Goal: Task Accomplishment & Management: Complete application form

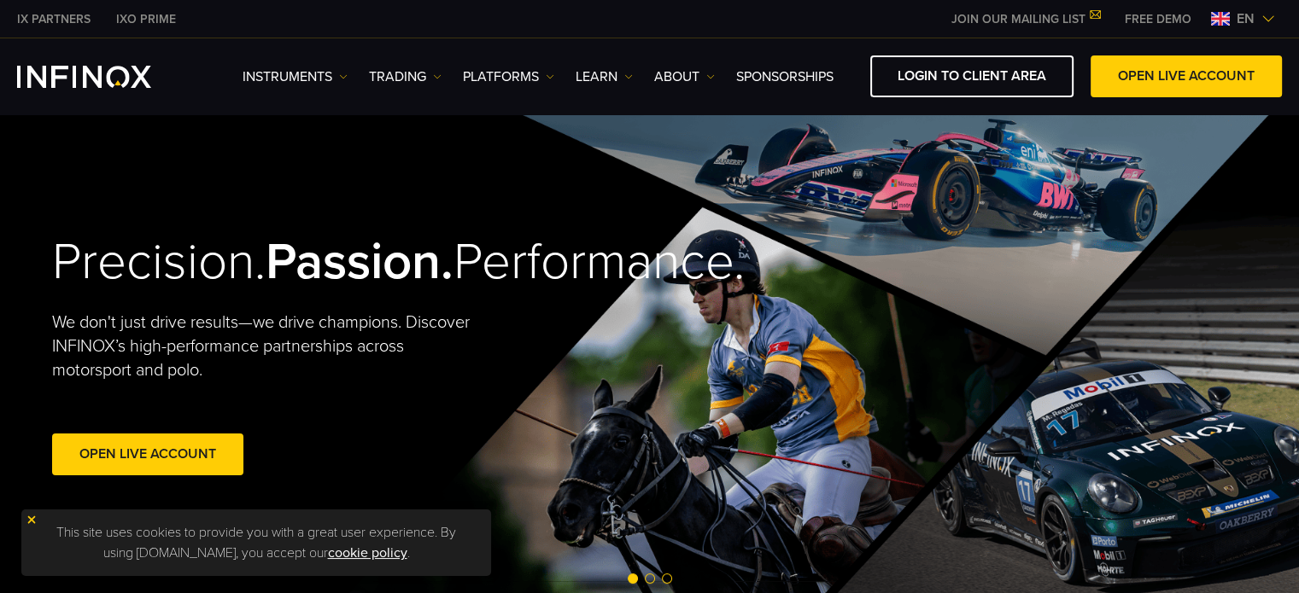
click at [1270, 16] on img at bounding box center [1268, 19] width 14 height 14
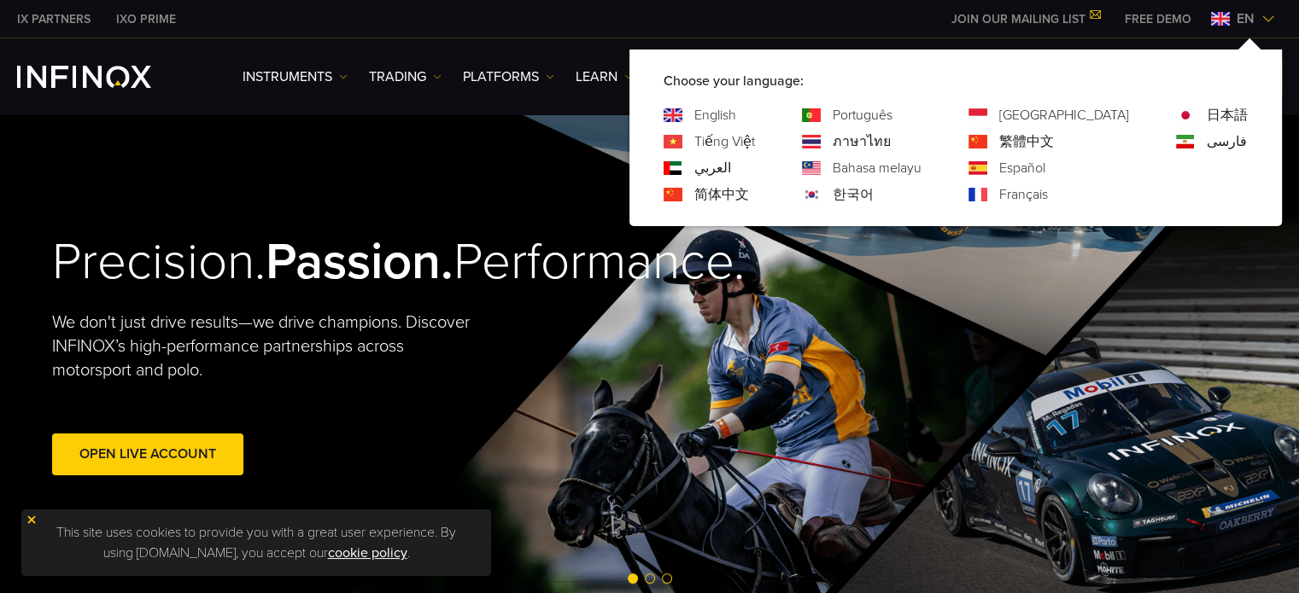
click at [1270, 16] on img at bounding box center [1268, 19] width 14 height 14
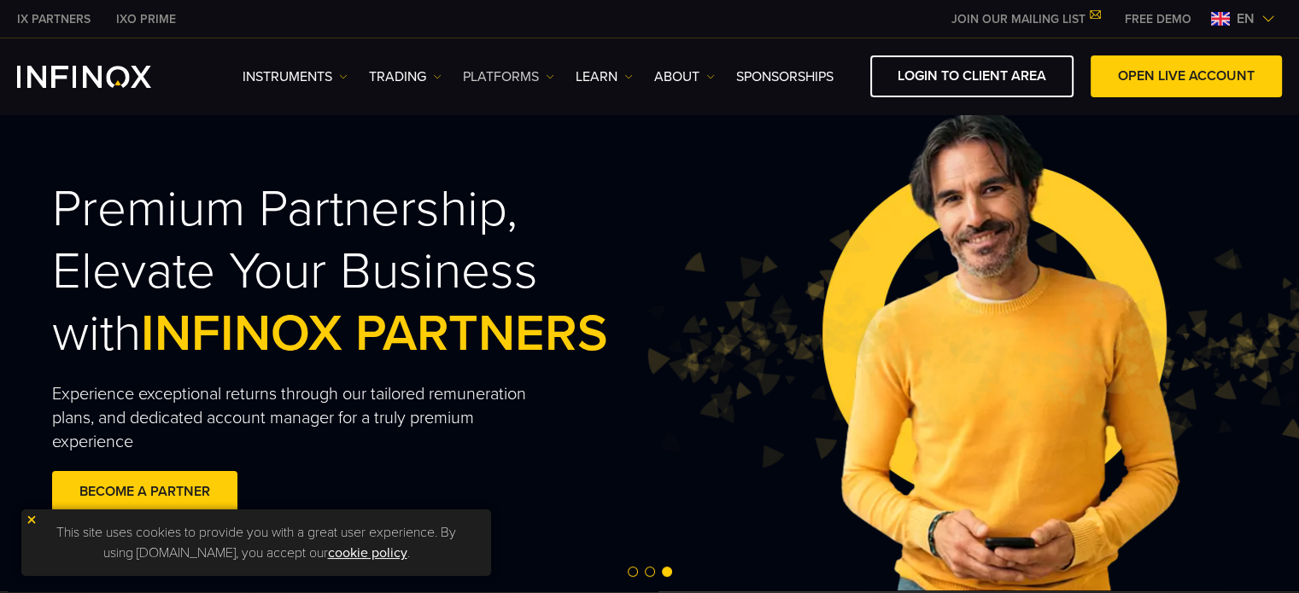
click at [540, 84] on link "PLATFORMS" at bounding box center [508, 77] width 91 height 20
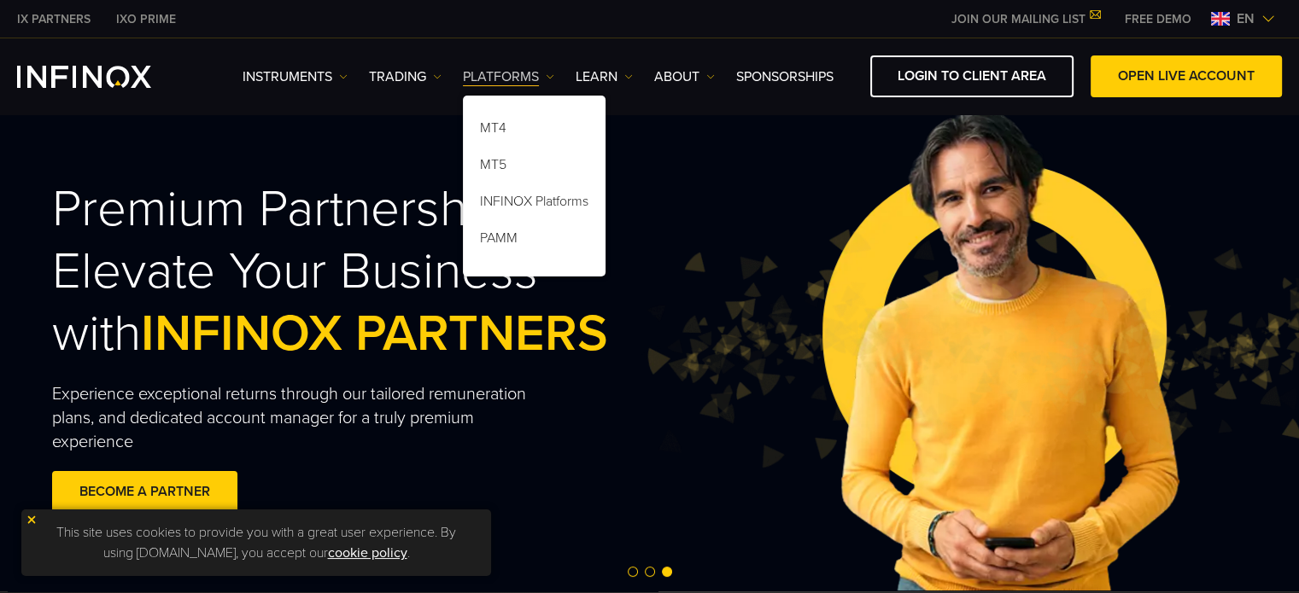
click at [540, 84] on link "PLATFORMS" at bounding box center [508, 77] width 91 height 20
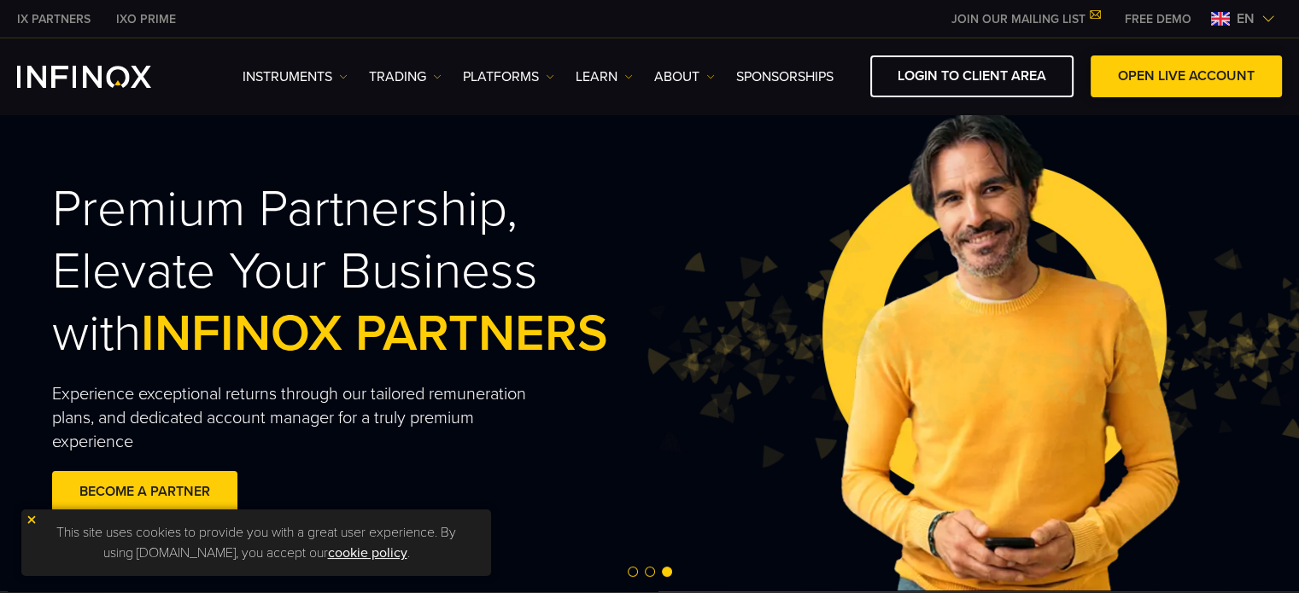
click at [1186, 77] on span at bounding box center [1186, 77] width 0 height 0
